Goal: Transaction & Acquisition: Purchase product/service

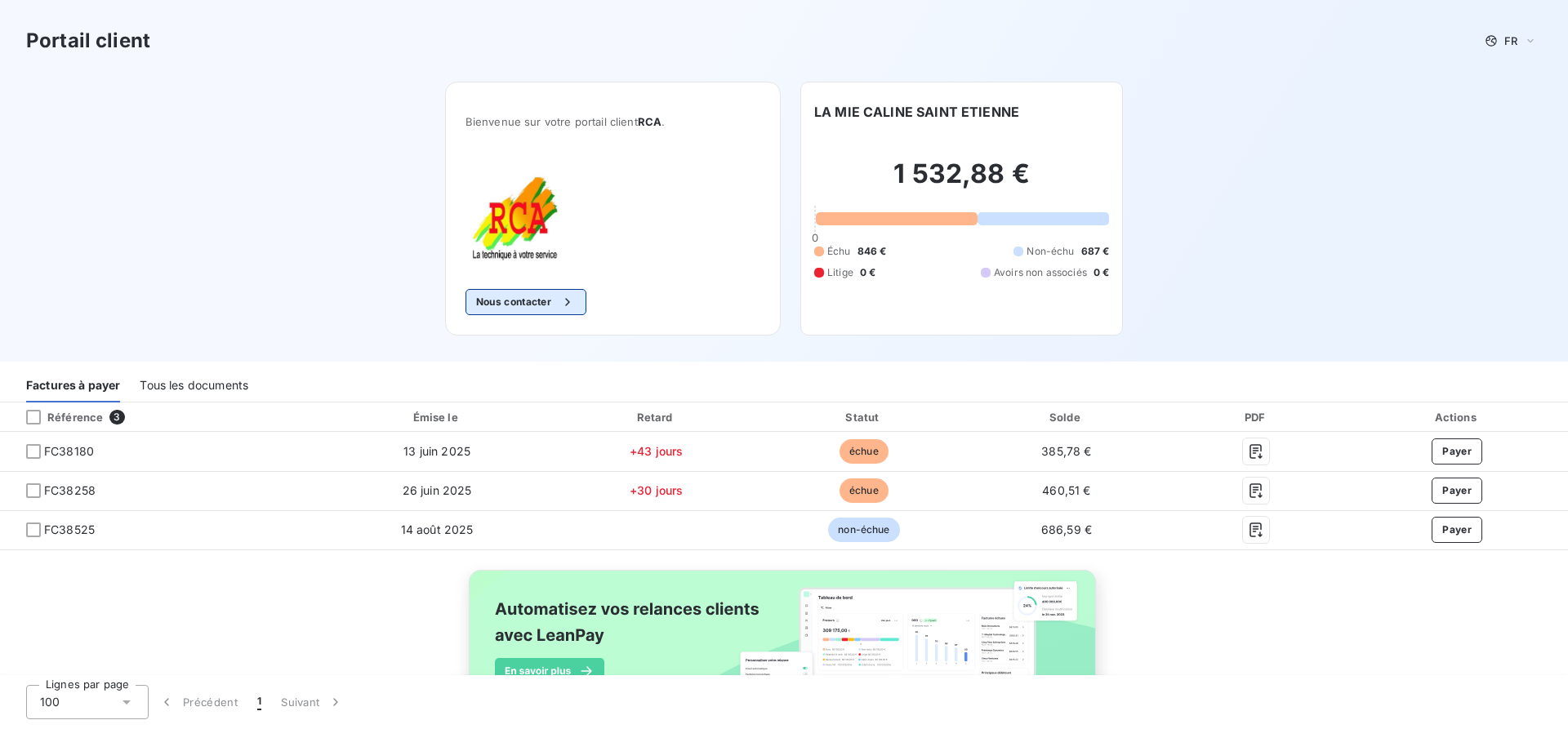
click at [535, 300] on button "Nous contacter" at bounding box center [526, 302] width 121 height 26
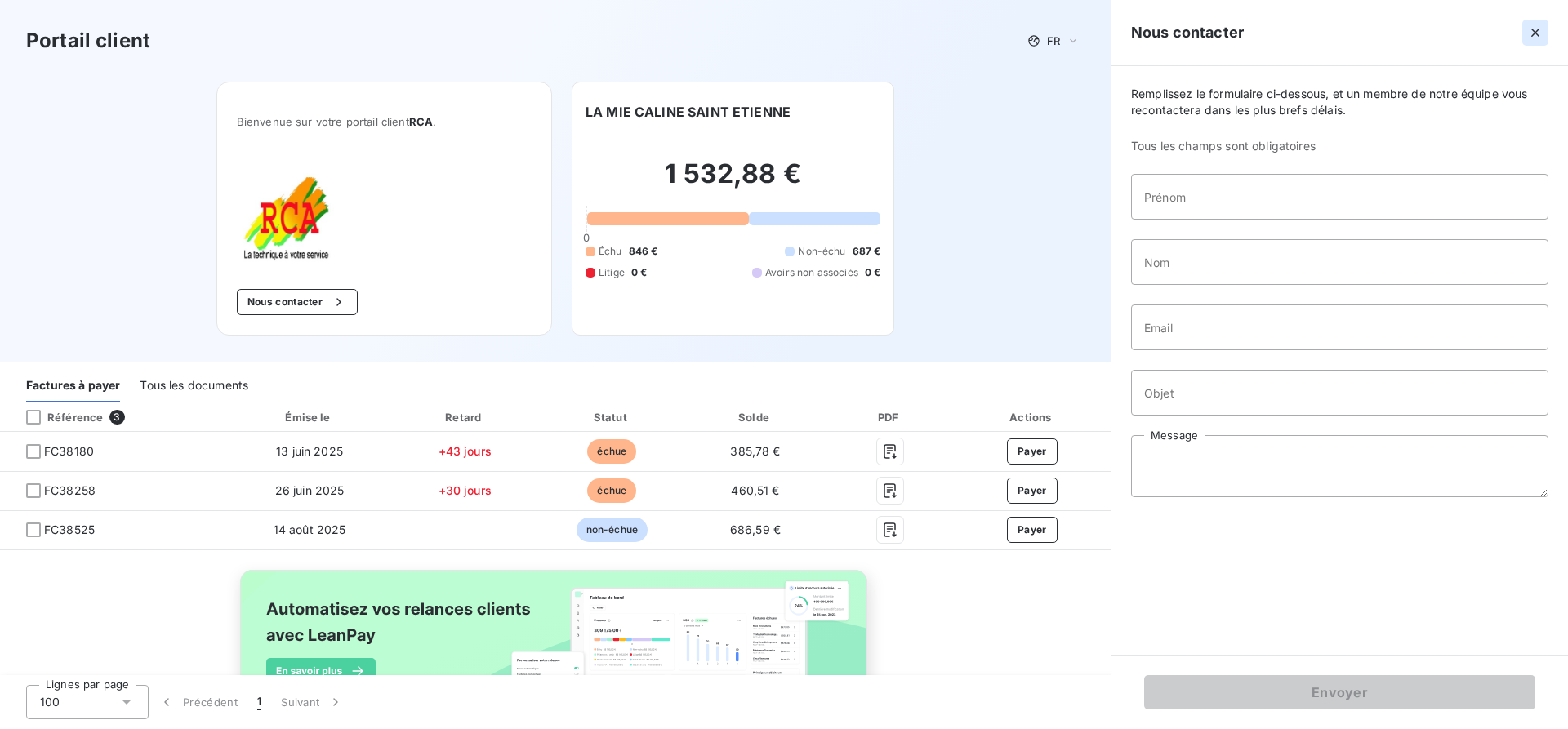
click at [1534, 35] on icon "button" at bounding box center [1535, 32] width 16 height 16
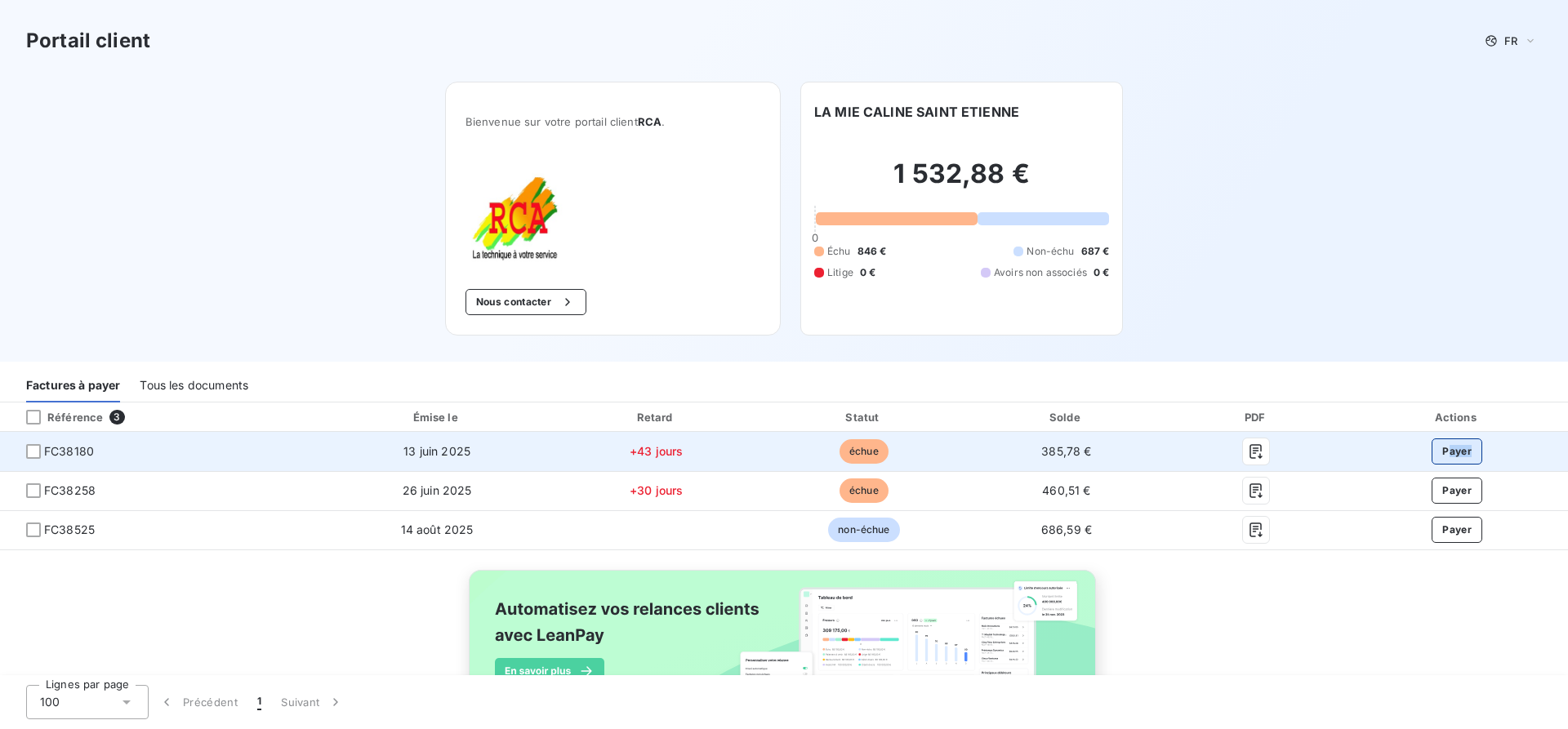
drag, startPoint x: 1473, startPoint y: 460, endPoint x: 1439, endPoint y: 457, distance: 34.1
click at [1439, 457] on div "Payer" at bounding box center [1457, 451] width 196 height 26
click at [1439, 457] on button "Payer" at bounding box center [1457, 451] width 50 height 26
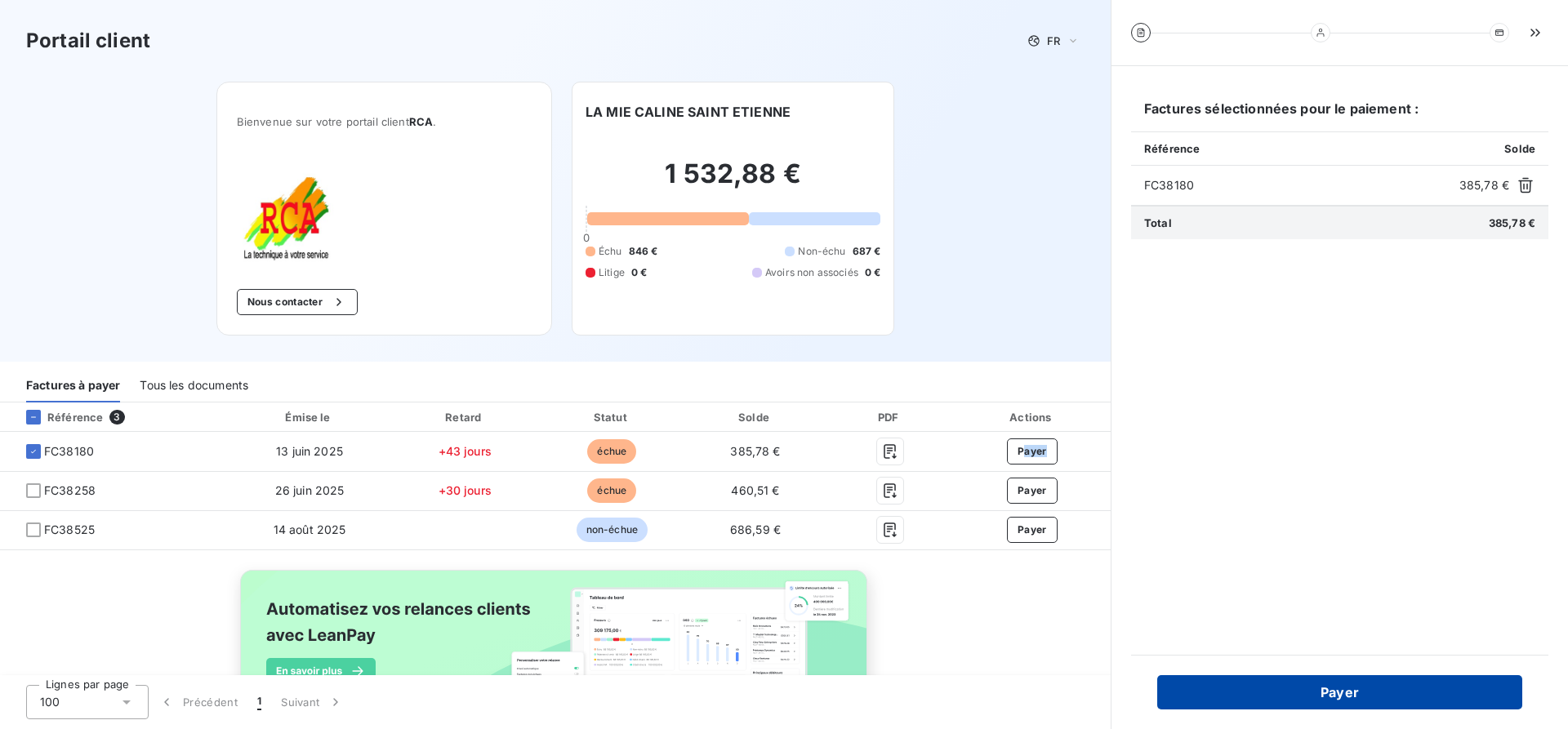
click at [1361, 691] on button "Payer" at bounding box center [1340, 692] width 365 height 34
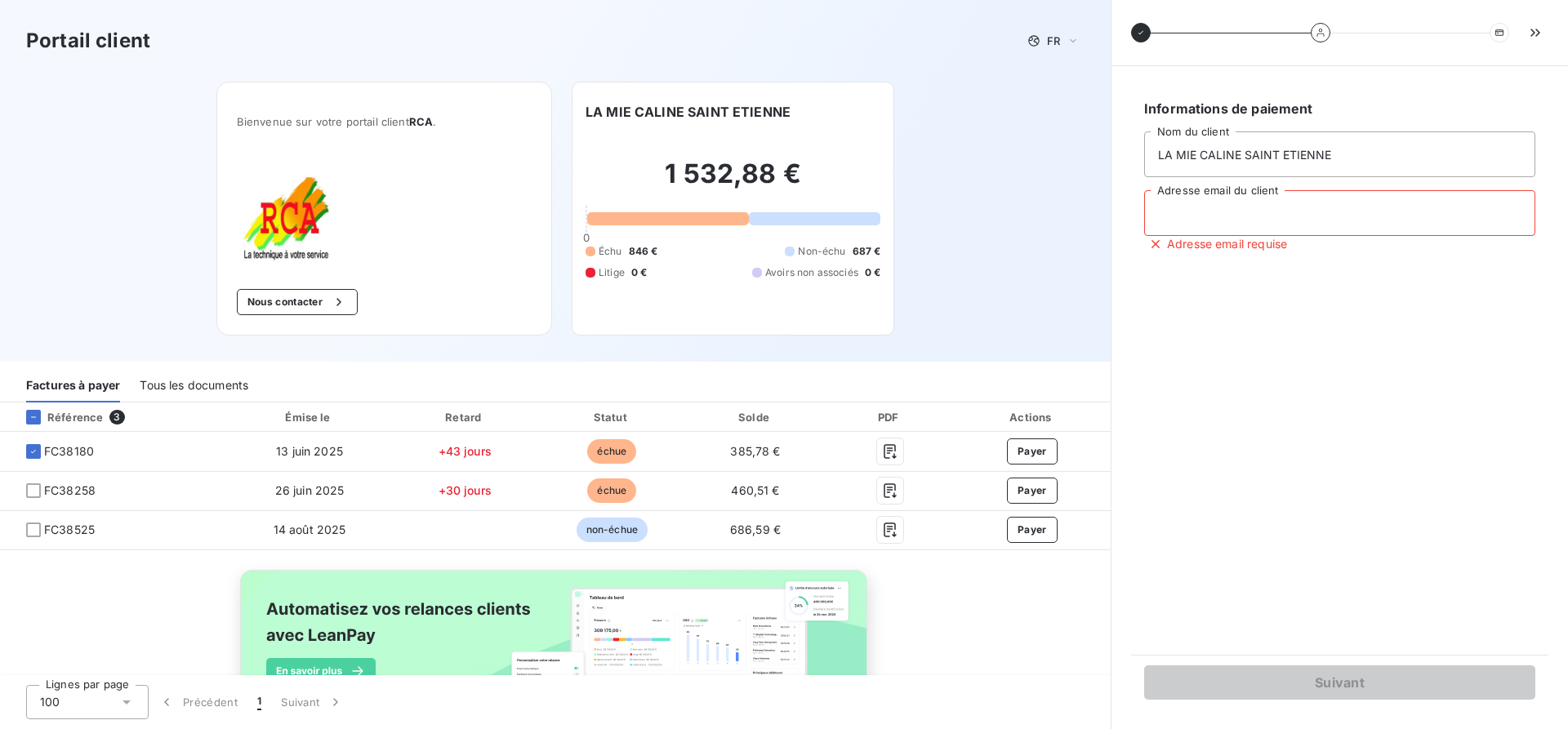
click at [1340, 218] on input "Adresse email du client" at bounding box center [1340, 213] width 391 height 46
type input "lm"
